Goal: Task Accomplishment & Management: Use online tool/utility

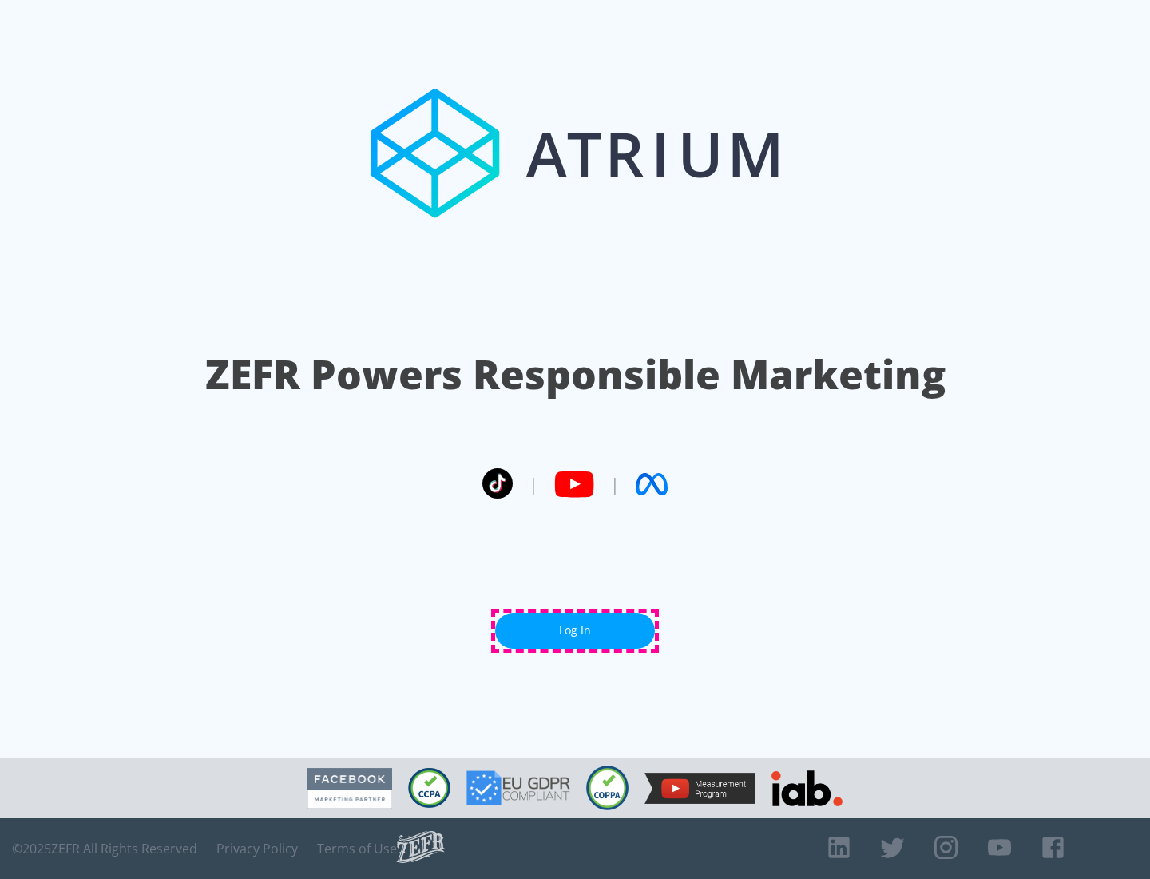
click at [575, 630] on link "Log In" at bounding box center [575, 631] width 160 height 36
